Goal: Information Seeking & Learning: Learn about a topic

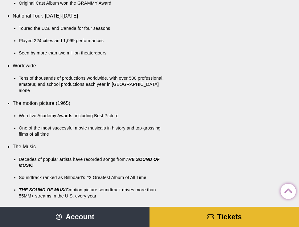
scroll to position [672, 0]
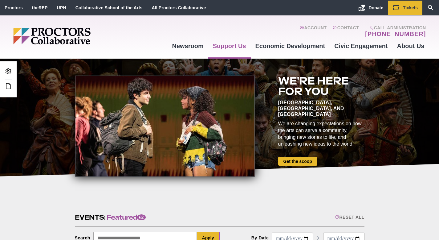
click at [227, 44] on link "Support Us" at bounding box center [229, 46] width 43 height 17
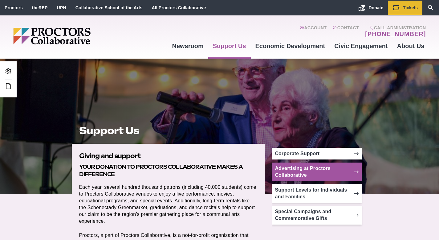
click at [289, 168] on link "Advertising at Proctors Collaborative" at bounding box center [317, 171] width 90 height 18
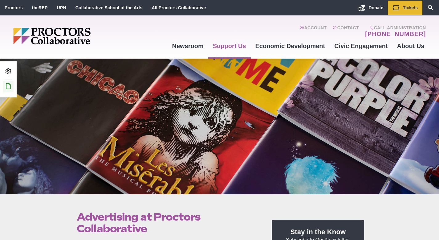
click at [8, 85] on icon at bounding box center [8, 85] width 7 height 7
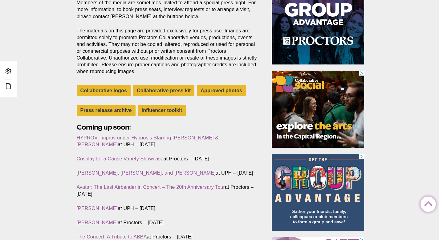
scroll to position [153, 0]
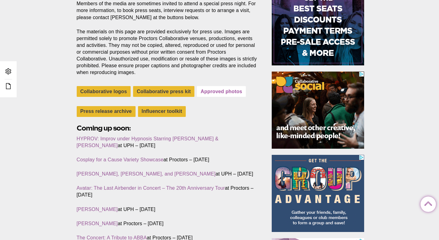
click at [221, 92] on link "Approved photos" at bounding box center [221, 91] width 49 height 11
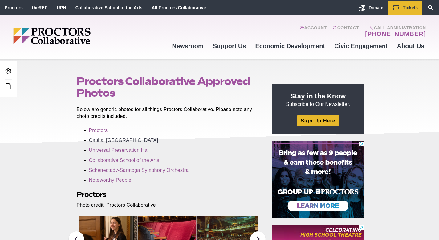
click at [136, 140] on link "Capital [GEOGRAPHIC_DATA]" at bounding box center [123, 139] width 69 height 5
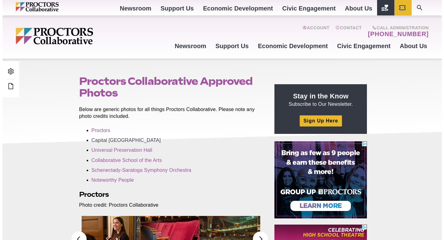
scroll to position [289, 0]
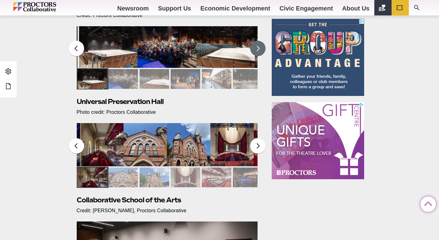
click at [257, 50] on button at bounding box center [257, 48] width 15 height 15
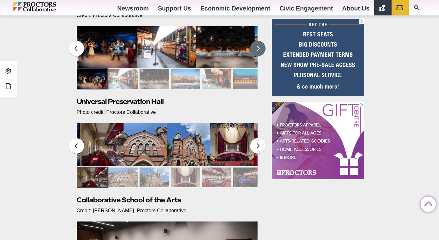
click at [257, 50] on button at bounding box center [257, 48] width 15 height 15
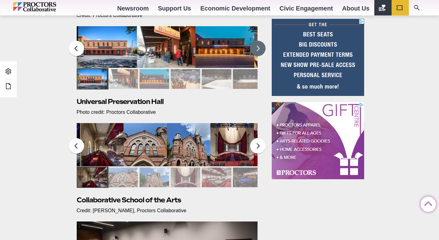
click at [258, 45] on button at bounding box center [257, 48] width 15 height 15
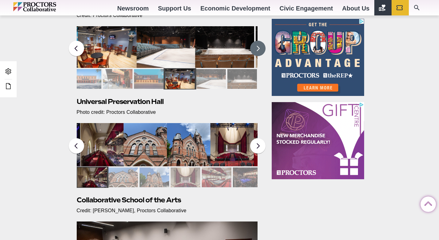
click at [174, 46] on img at bounding box center [166, 47] width 59 height 42
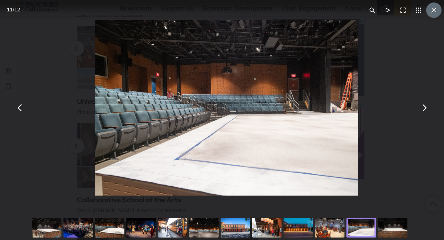
click at [429, 14] on button "You can close this modal content with the ESC key" at bounding box center [433, 9] width 15 height 15
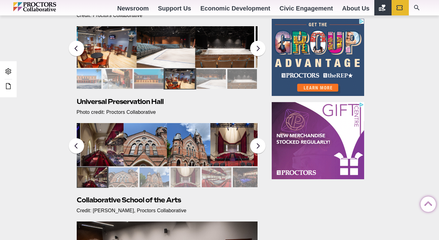
click at [105, 145] on img at bounding box center [101, 144] width 43 height 43
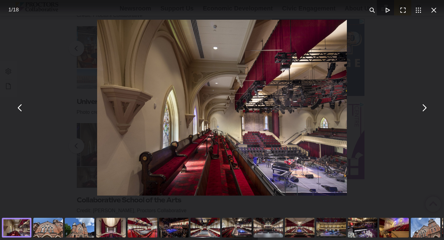
click at [152, 229] on div "You can close this modal content with the ESC key" at bounding box center [142, 227] width 31 height 25
